Goal: Transaction & Acquisition: Purchase product/service

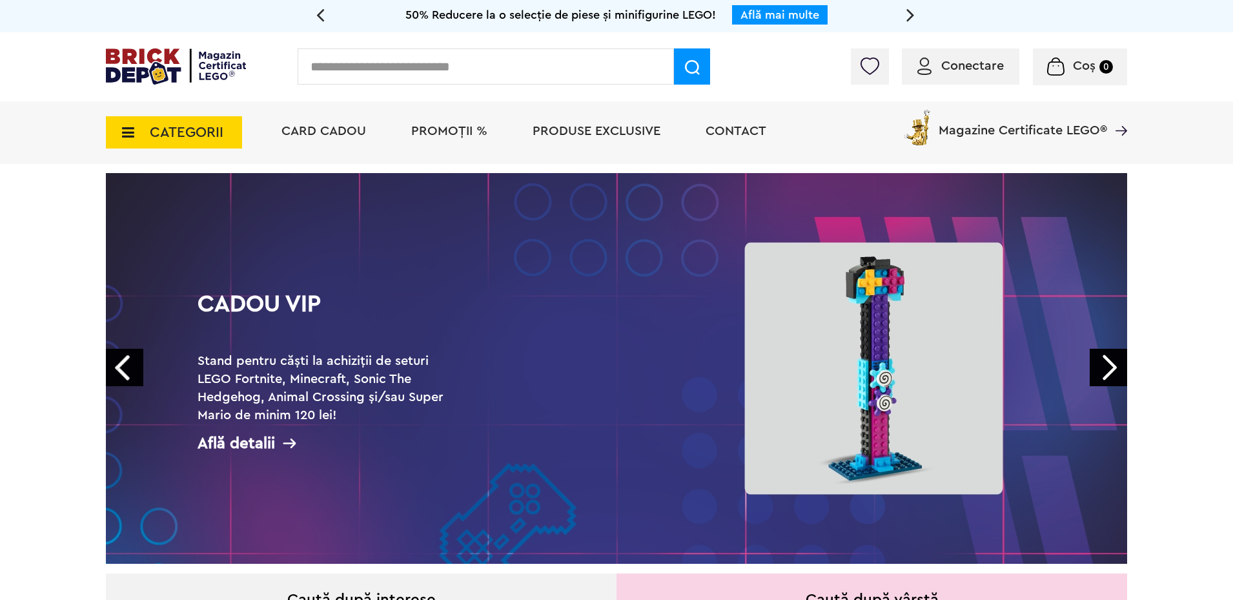
click at [439, 131] on span "PROMOȚII %" at bounding box center [449, 131] width 76 height 13
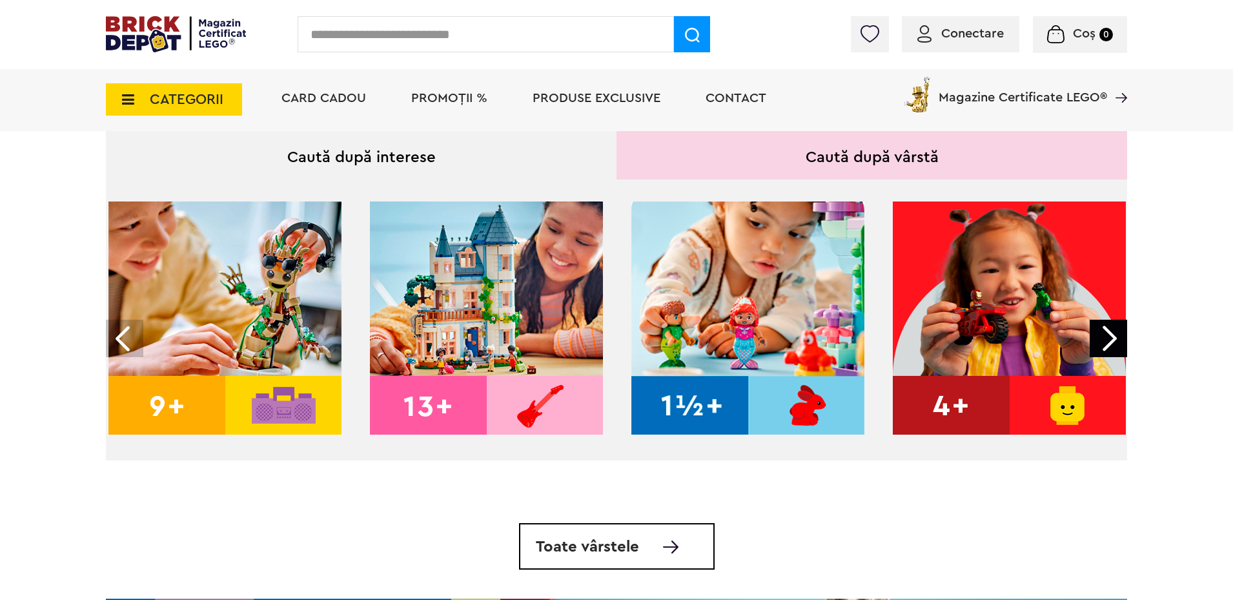
scroll to position [466, 0]
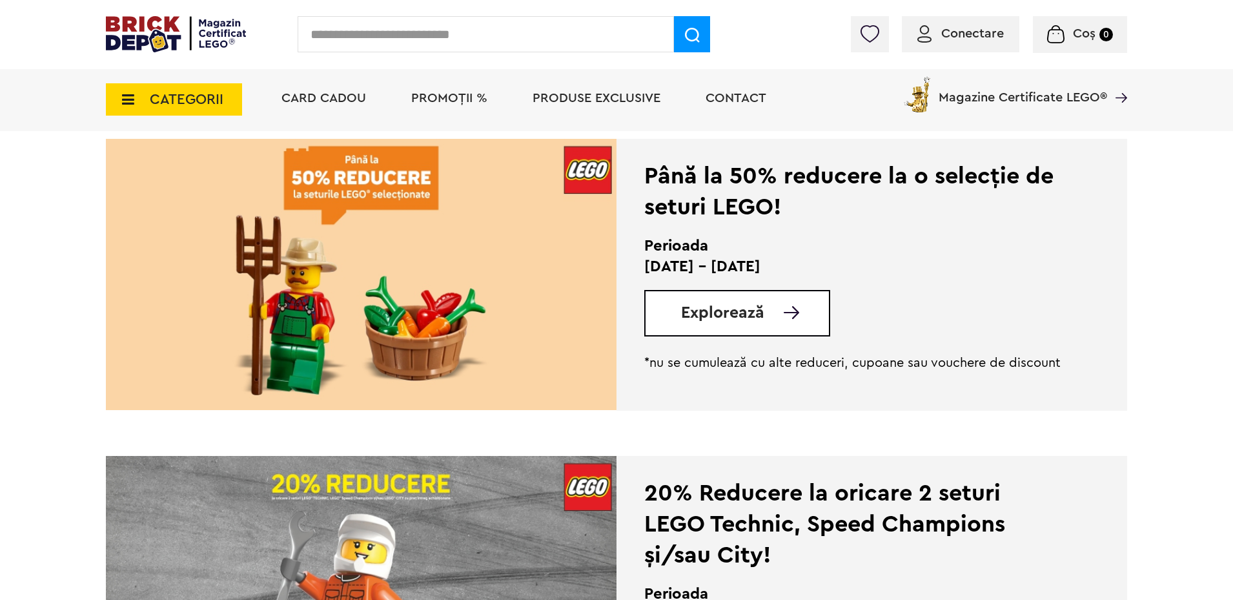
scroll to position [309, 0]
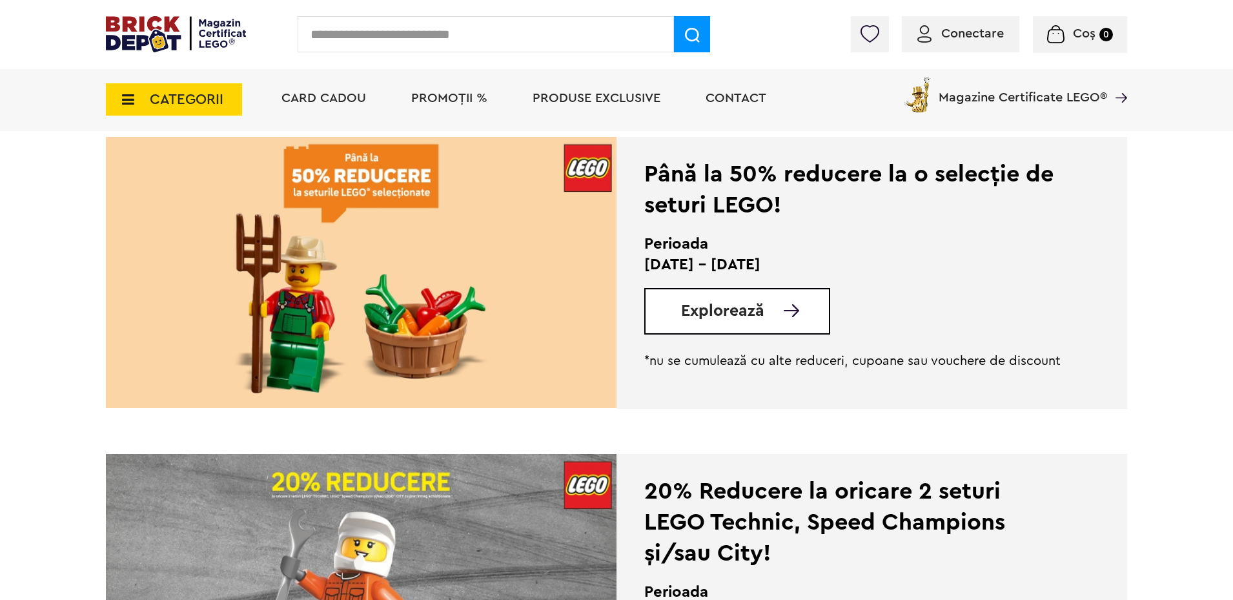
click at [744, 304] on span "Explorează" at bounding box center [722, 311] width 83 height 16
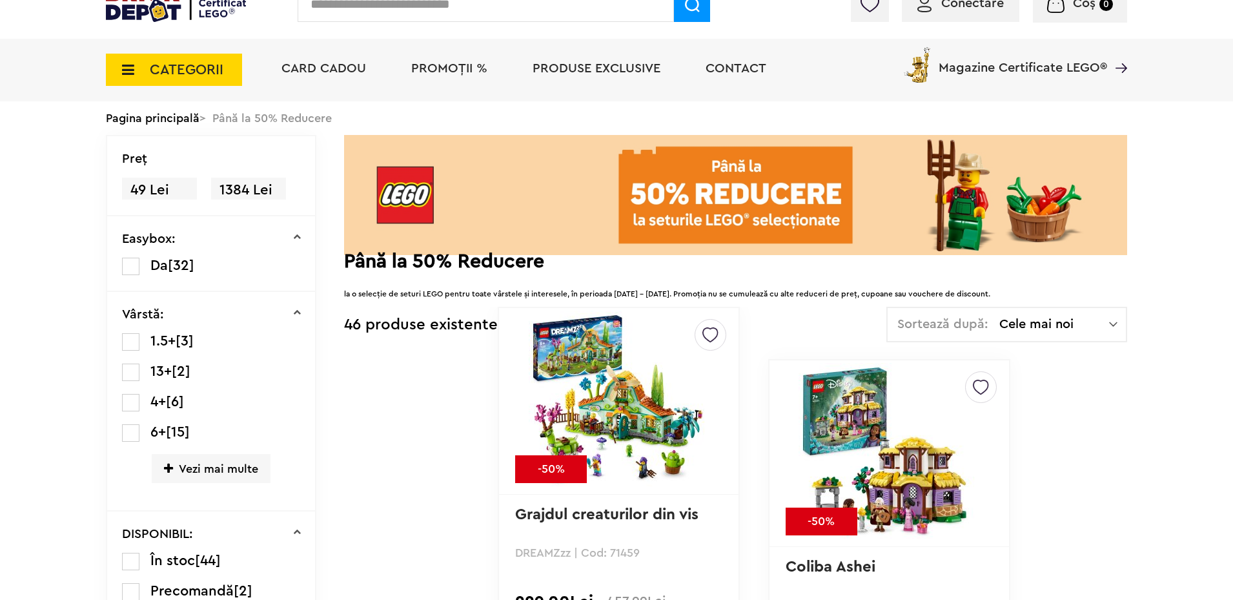
scroll to position [63, 0]
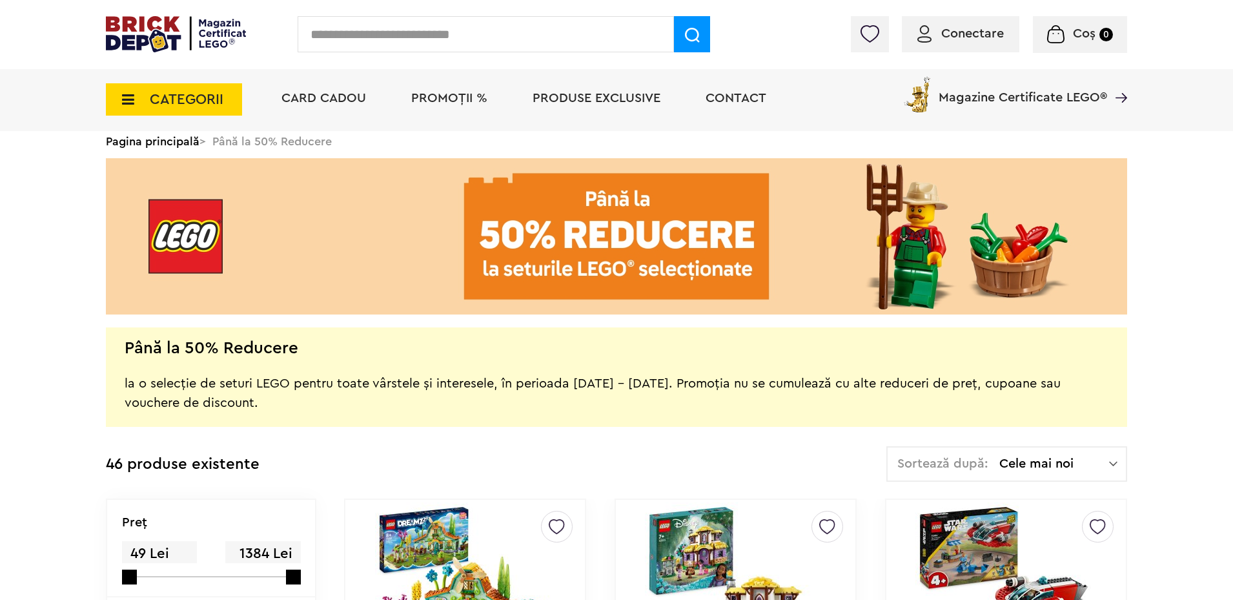
click at [1045, 463] on span "Cele mai noi" at bounding box center [1054, 463] width 110 height 13
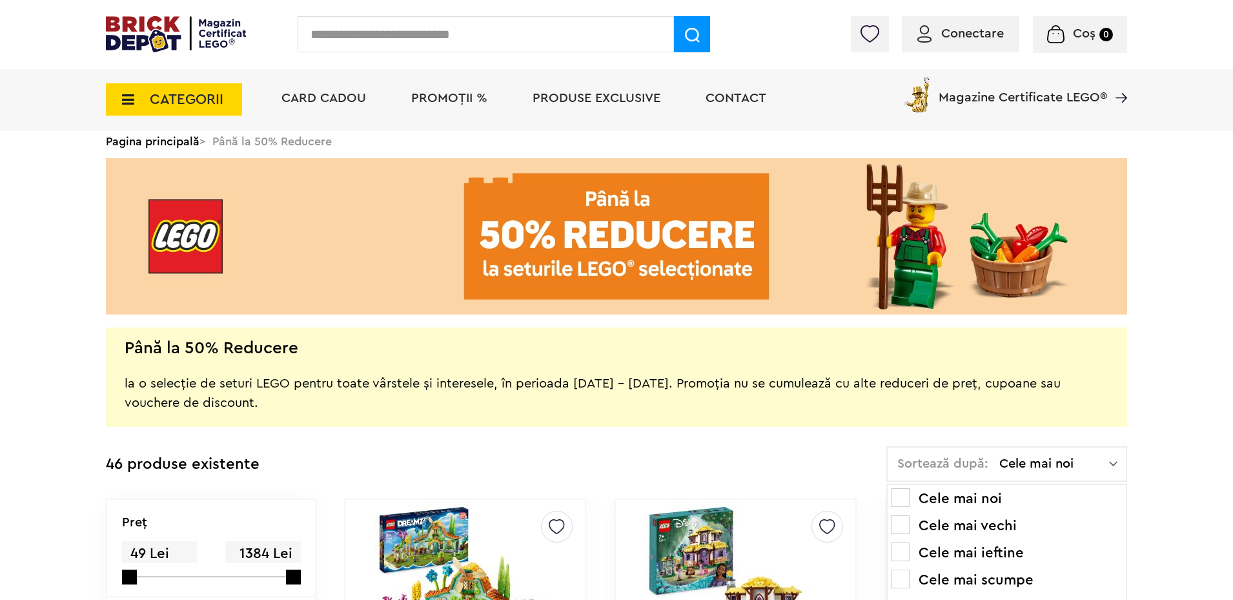
scroll to position [199, 0]
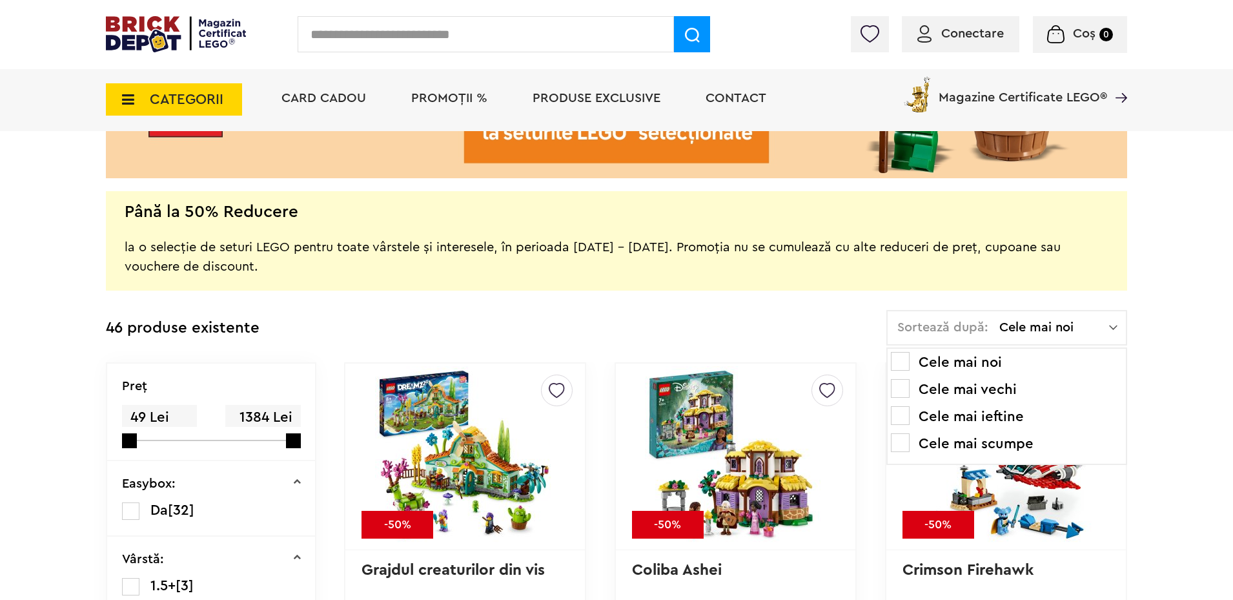
click at [1000, 446] on li "Cele mai scumpe" at bounding box center [1007, 443] width 232 height 21
